Goal: Check status: Check status

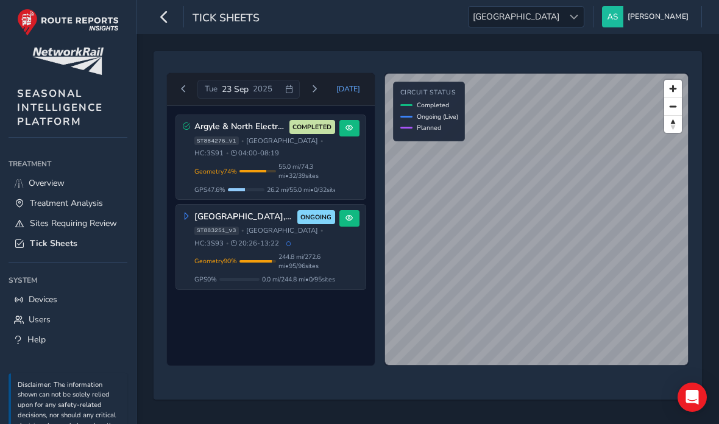
click at [344, 264] on div "[GEOGRAPHIC_DATA], [GEOGRAPHIC_DATA], Borders 3S93 ONGOING ST883251_v3 • [GEOGR…" at bounding box center [271, 247] width 190 height 85
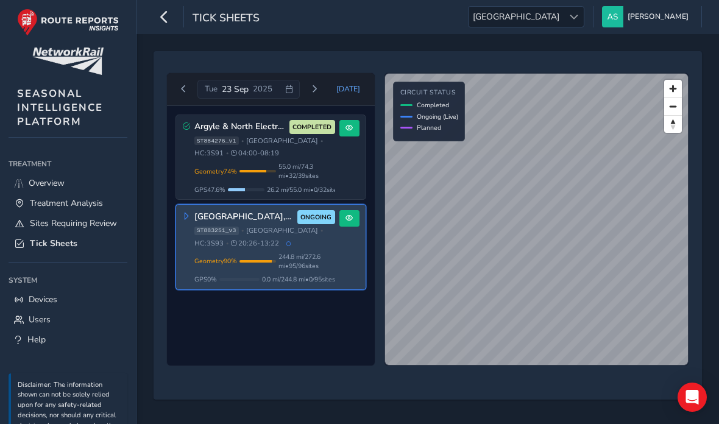
click at [360, 80] on button "[DATE]" at bounding box center [349, 89] width 40 height 18
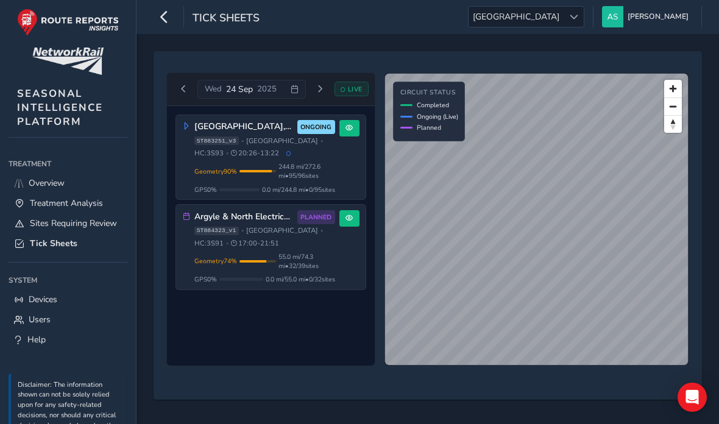
click at [293, 178] on span "244.8 mi / 272.6 mi • 95 / 96 sites" at bounding box center [307, 171] width 57 height 18
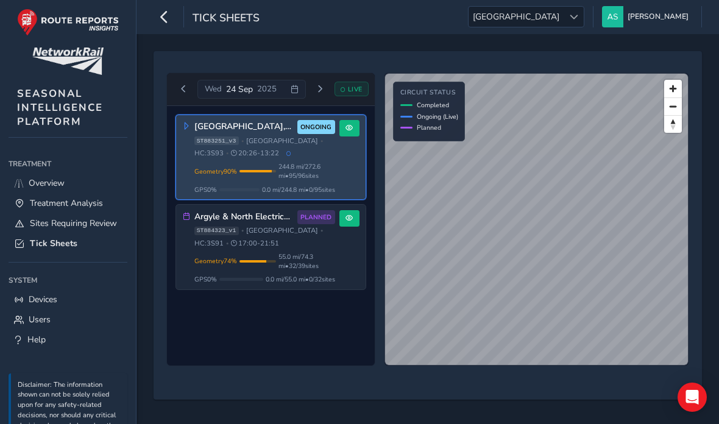
click at [358, 126] on button at bounding box center [350, 128] width 20 height 16
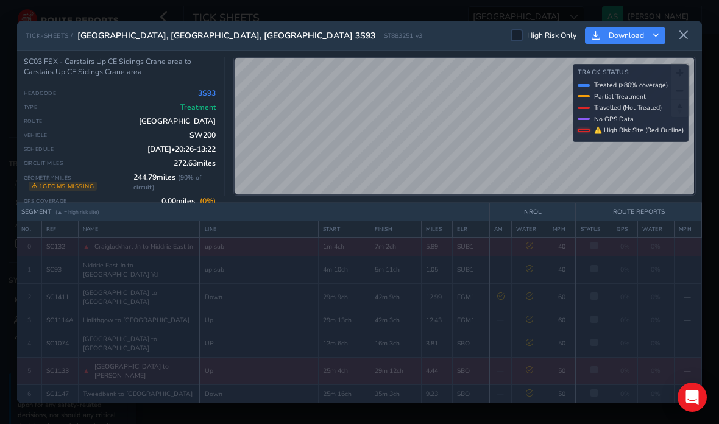
click at [513, 29] on div at bounding box center [517, 35] width 12 height 12
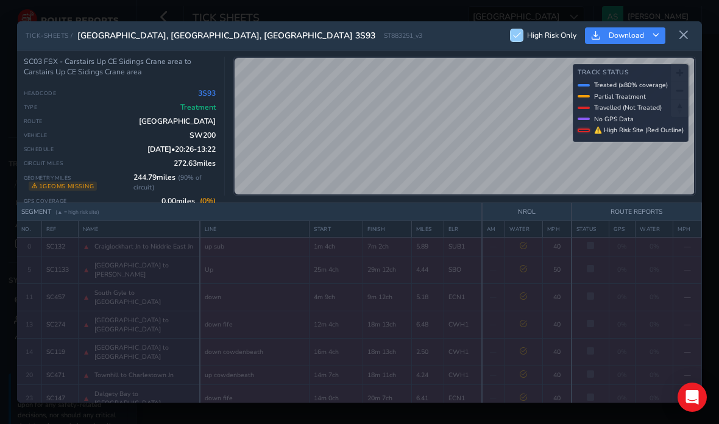
click at [518, 29] on div at bounding box center [517, 35] width 12 height 12
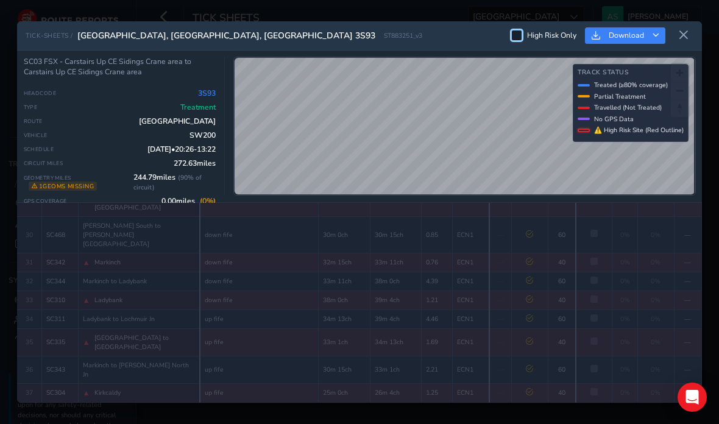
scroll to position [755, 0]
click at [682, 30] on icon at bounding box center [684, 35] width 11 height 11
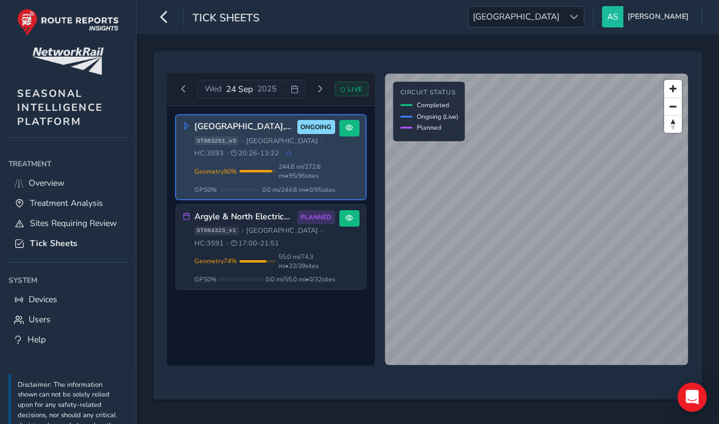
click at [324, 252] on span "55.0 mi / 74.3 mi • 32 / 39 sites" at bounding box center [307, 261] width 57 height 18
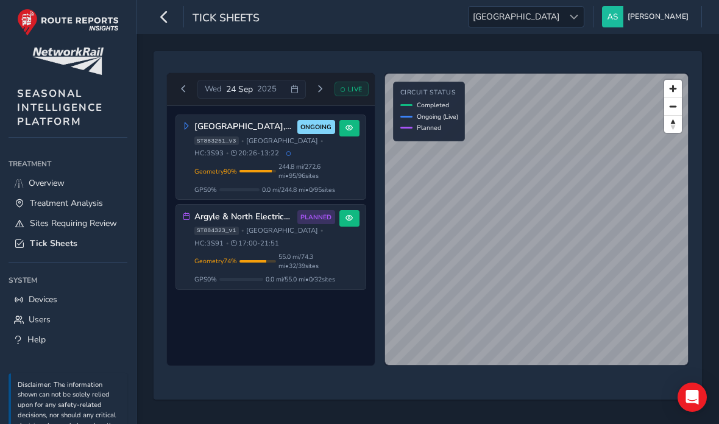
click at [584, 26] on div at bounding box center [574, 17] width 20 height 20
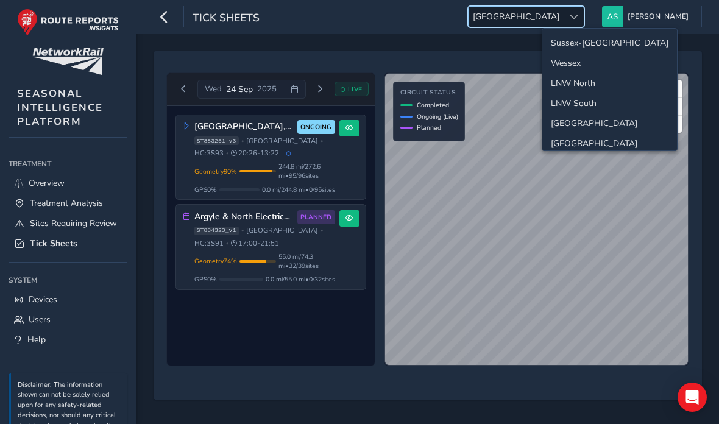
click at [612, 66] on li "Wessex" at bounding box center [610, 63] width 135 height 20
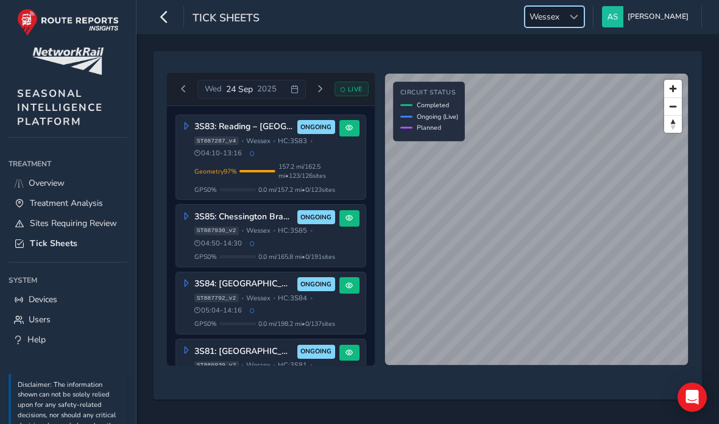
scroll to position [46, 0]
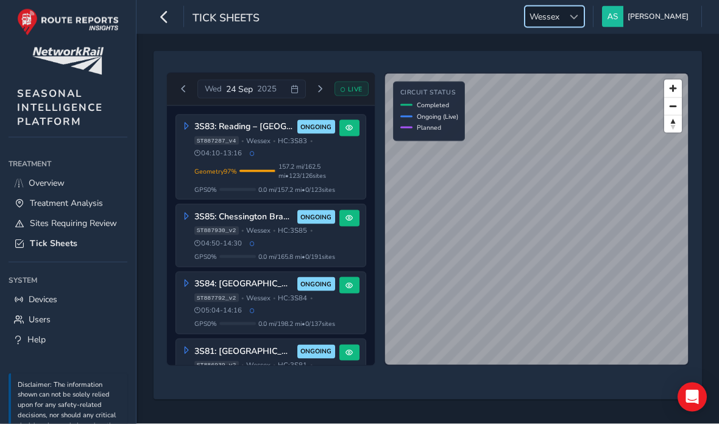
click at [352, 120] on button at bounding box center [350, 128] width 20 height 16
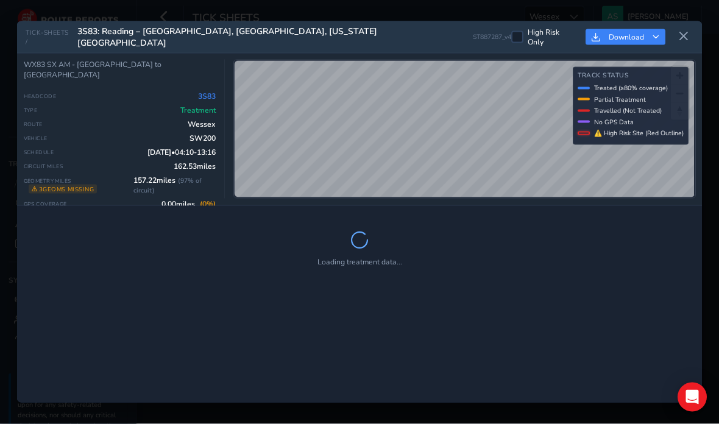
scroll to position [46, 0]
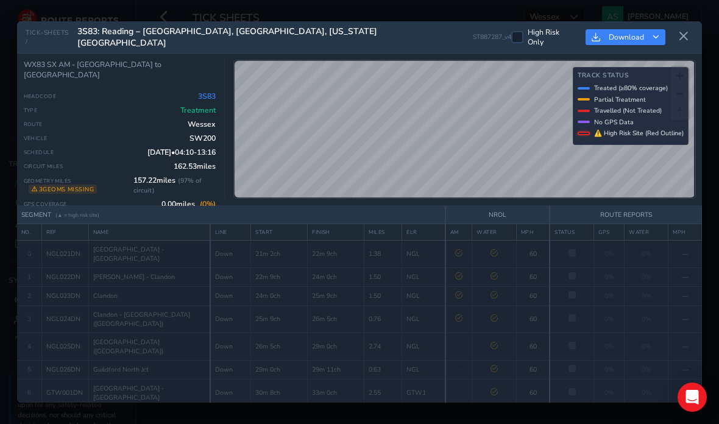
click at [689, 31] on icon at bounding box center [684, 36] width 11 height 11
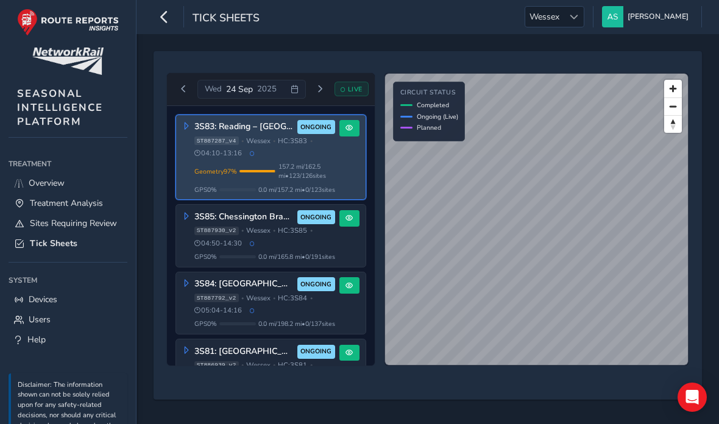
click at [352, 210] on button at bounding box center [350, 218] width 20 height 16
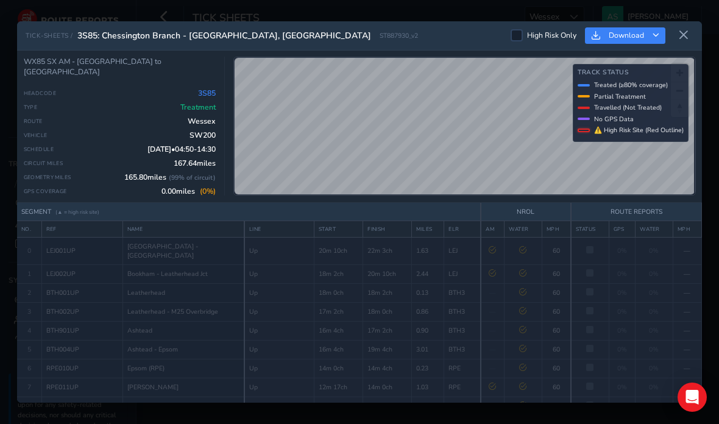
click at [686, 30] on icon at bounding box center [684, 35] width 11 height 11
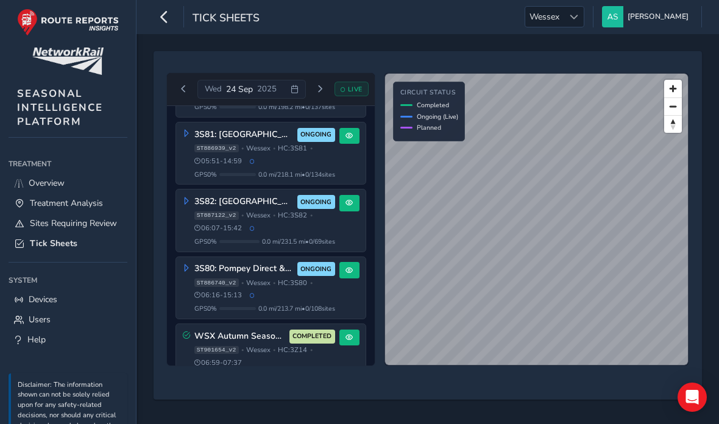
scroll to position [216, 0]
click at [279, 346] on div "ST901654_v2 • [GEOGRAPHIC_DATA] • HC: 3Z14 • 06:59 - 07:37" at bounding box center [264, 357] width 141 height 22
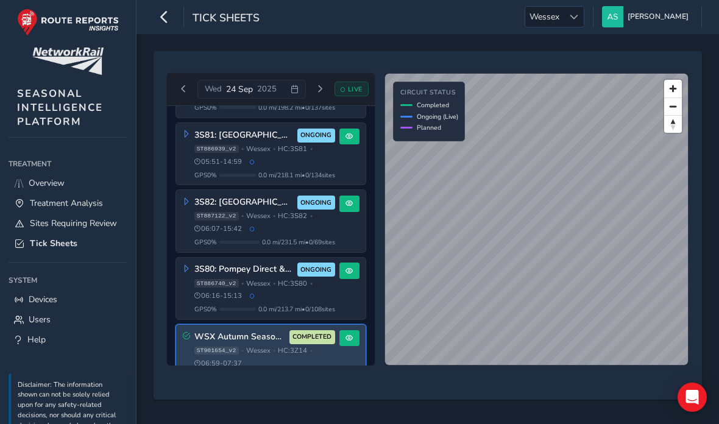
click at [312, 332] on span "COMPLETED" at bounding box center [312, 337] width 39 height 10
click at [348, 335] on span at bounding box center [349, 338] width 7 height 7
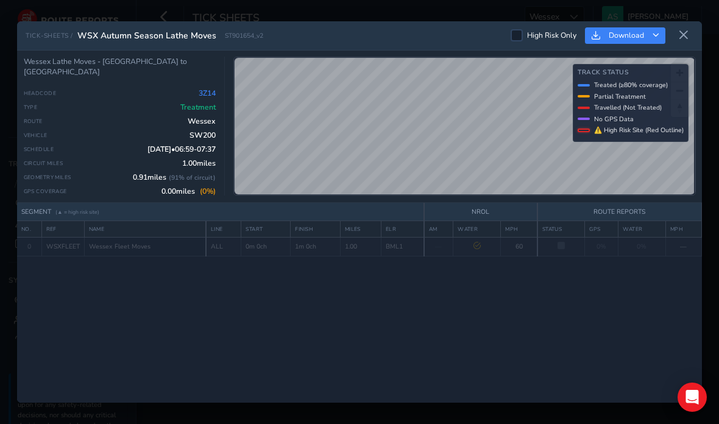
click at [685, 30] on icon at bounding box center [684, 35] width 11 height 11
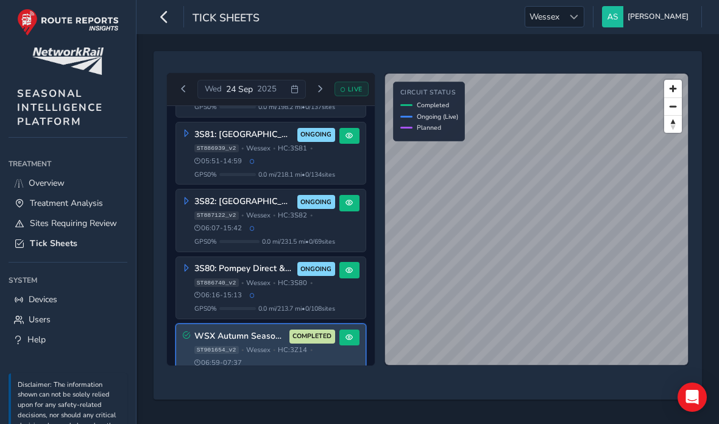
scroll to position [216, 0]
click at [269, 346] on div "ST901654_v2 • [GEOGRAPHIC_DATA] • HC: 3Z14 • 06:59 - 07:37" at bounding box center [264, 357] width 141 height 22
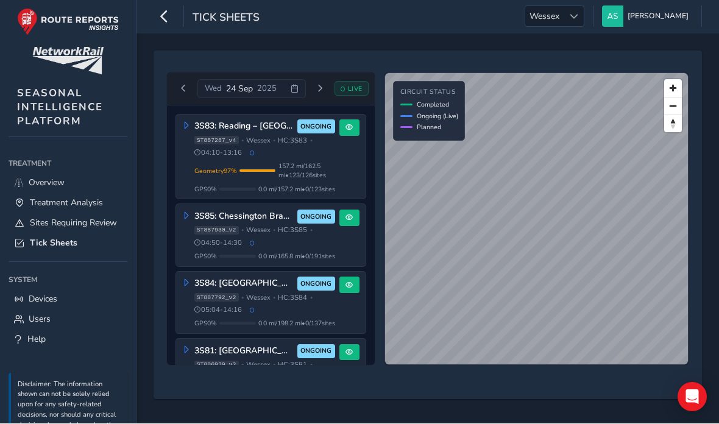
scroll to position [0, 0]
click at [187, 93] on button "Previous day" at bounding box center [184, 89] width 20 height 15
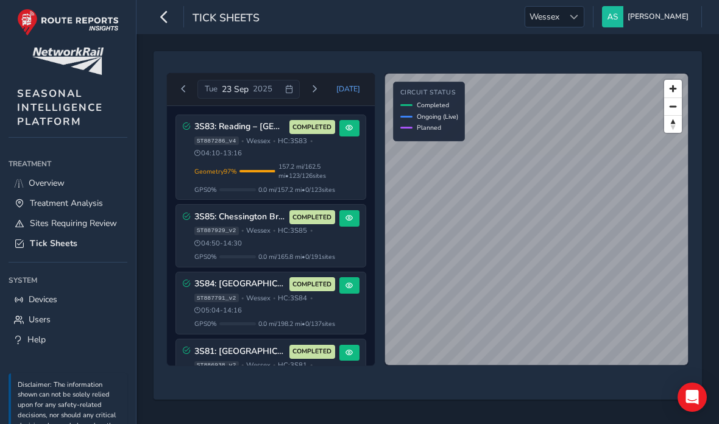
click at [564, 13] on span "Wessex" at bounding box center [545, 17] width 38 height 20
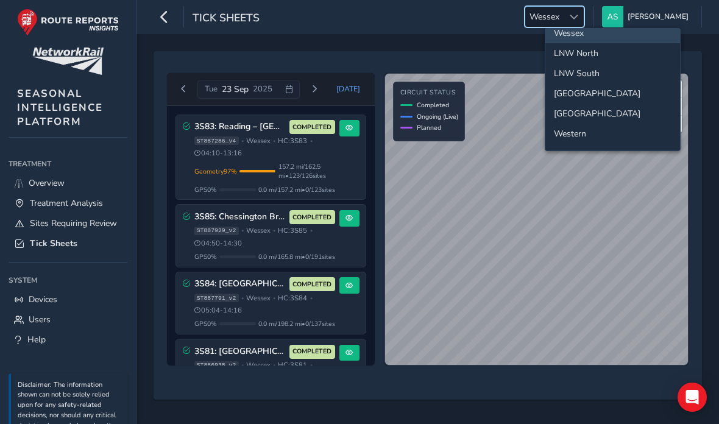
scroll to position [80, 0]
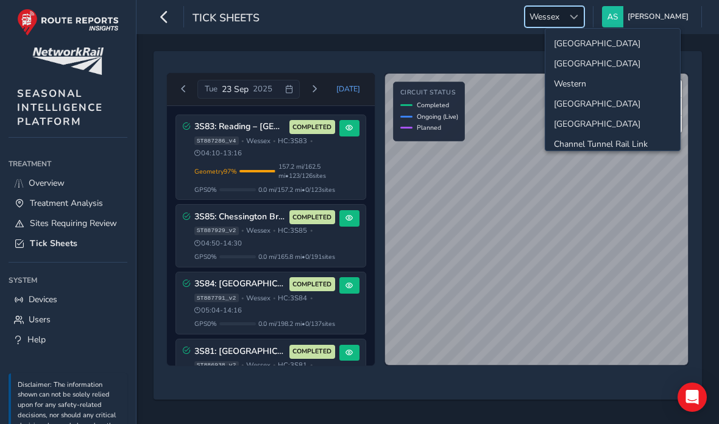
click at [609, 107] on li "[GEOGRAPHIC_DATA]" at bounding box center [613, 104] width 135 height 20
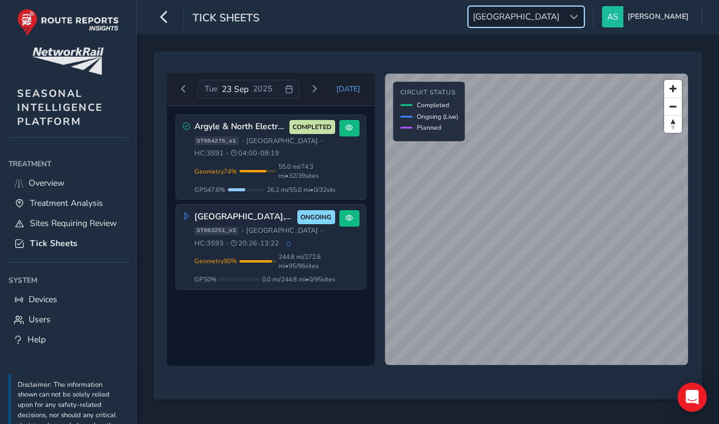
click at [340, 173] on div "Argyle & North Electrics - 3S91 AM COMPLETED ST884276_v1 • [GEOGRAPHIC_DATA] • …" at bounding box center [271, 157] width 190 height 85
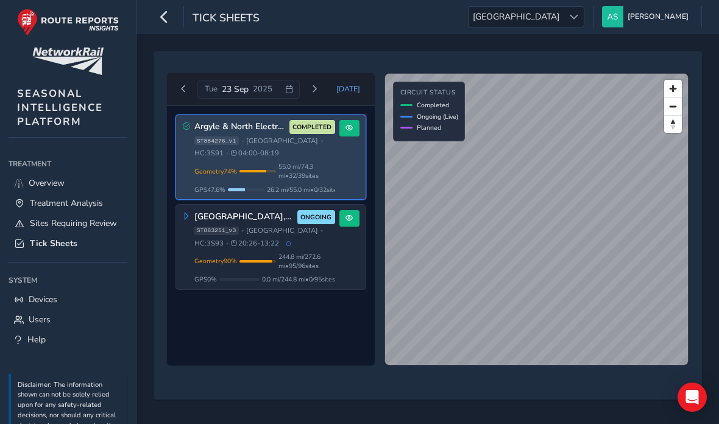
click at [350, 137] on button at bounding box center [350, 128] width 20 height 16
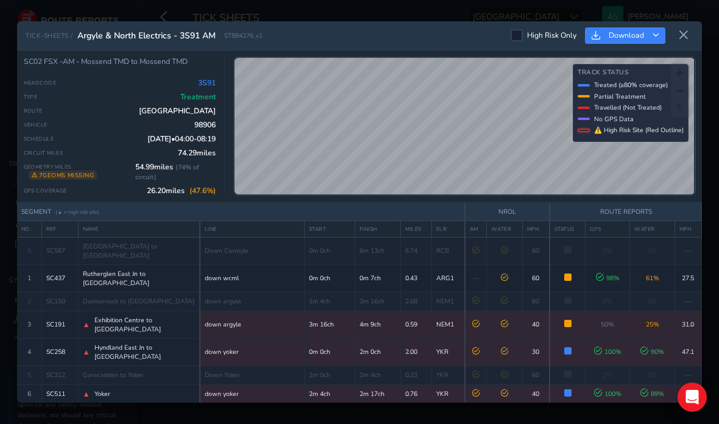
click at [518, 29] on div at bounding box center [517, 35] width 12 height 12
